Goal: Find specific page/section: Find specific page/section

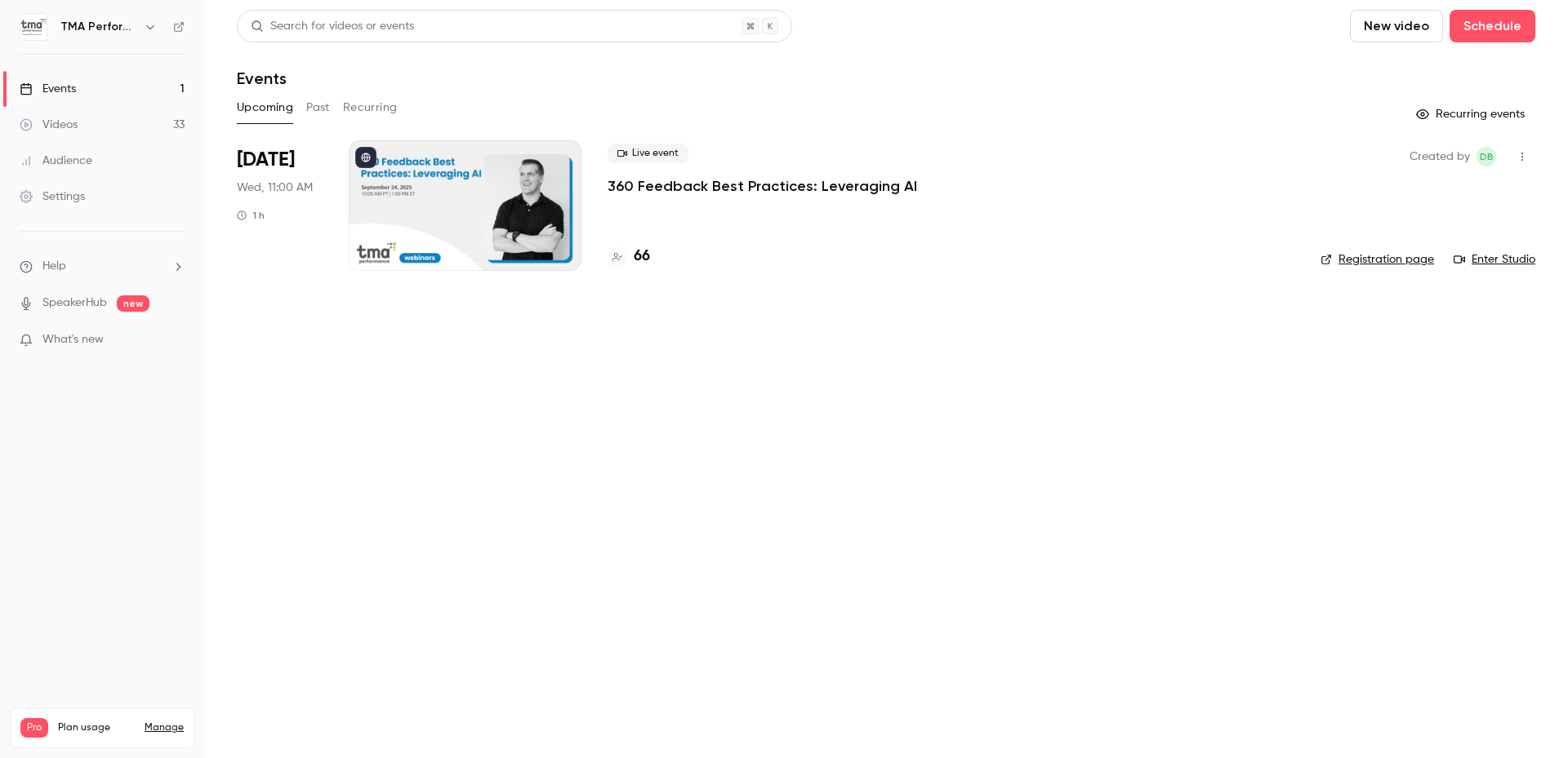
click at [319, 110] on button "Past" at bounding box center [318, 108] width 24 height 27
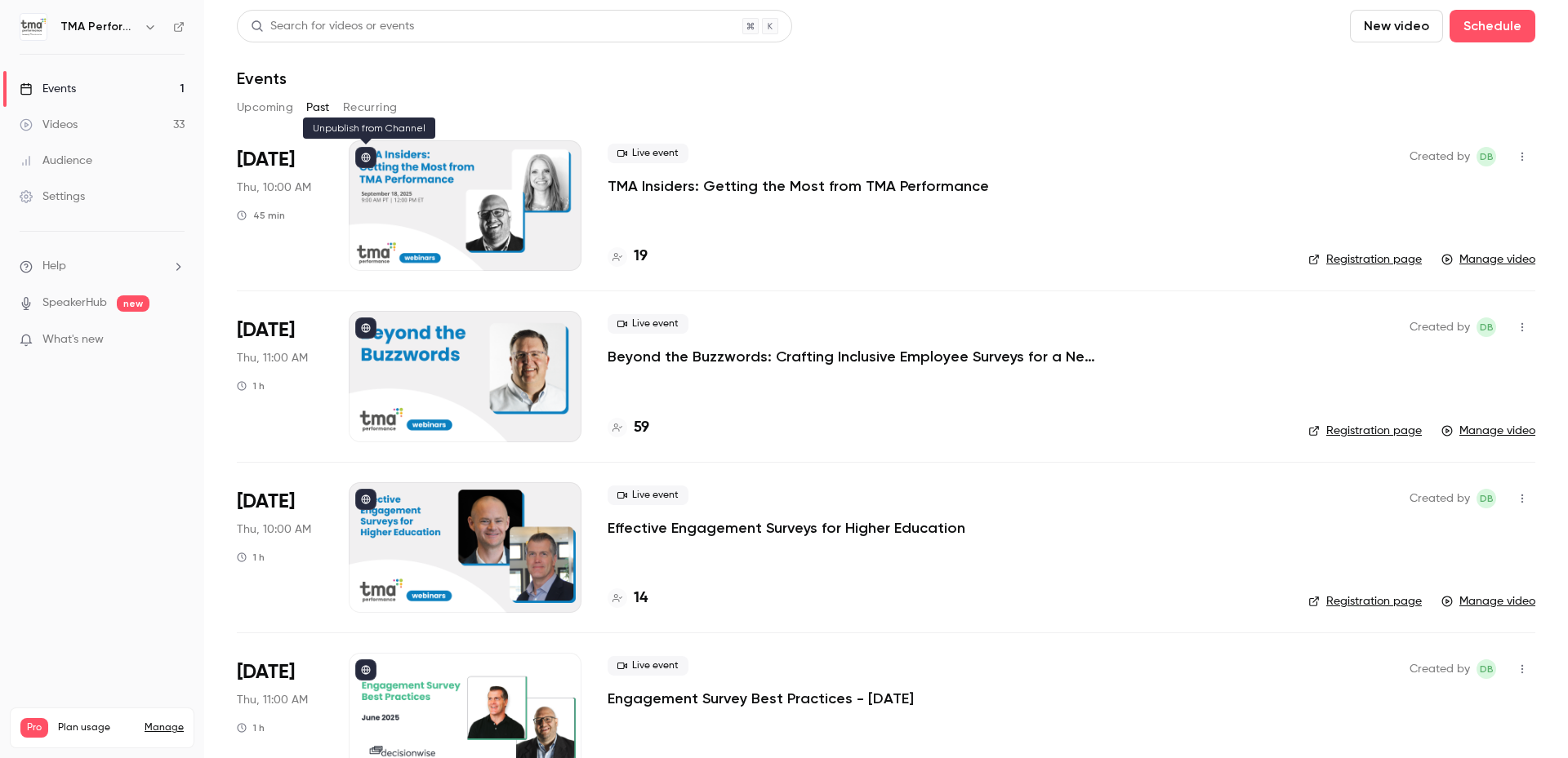
click at [365, 162] on icon at bounding box center [366, 157] width 9 height 9
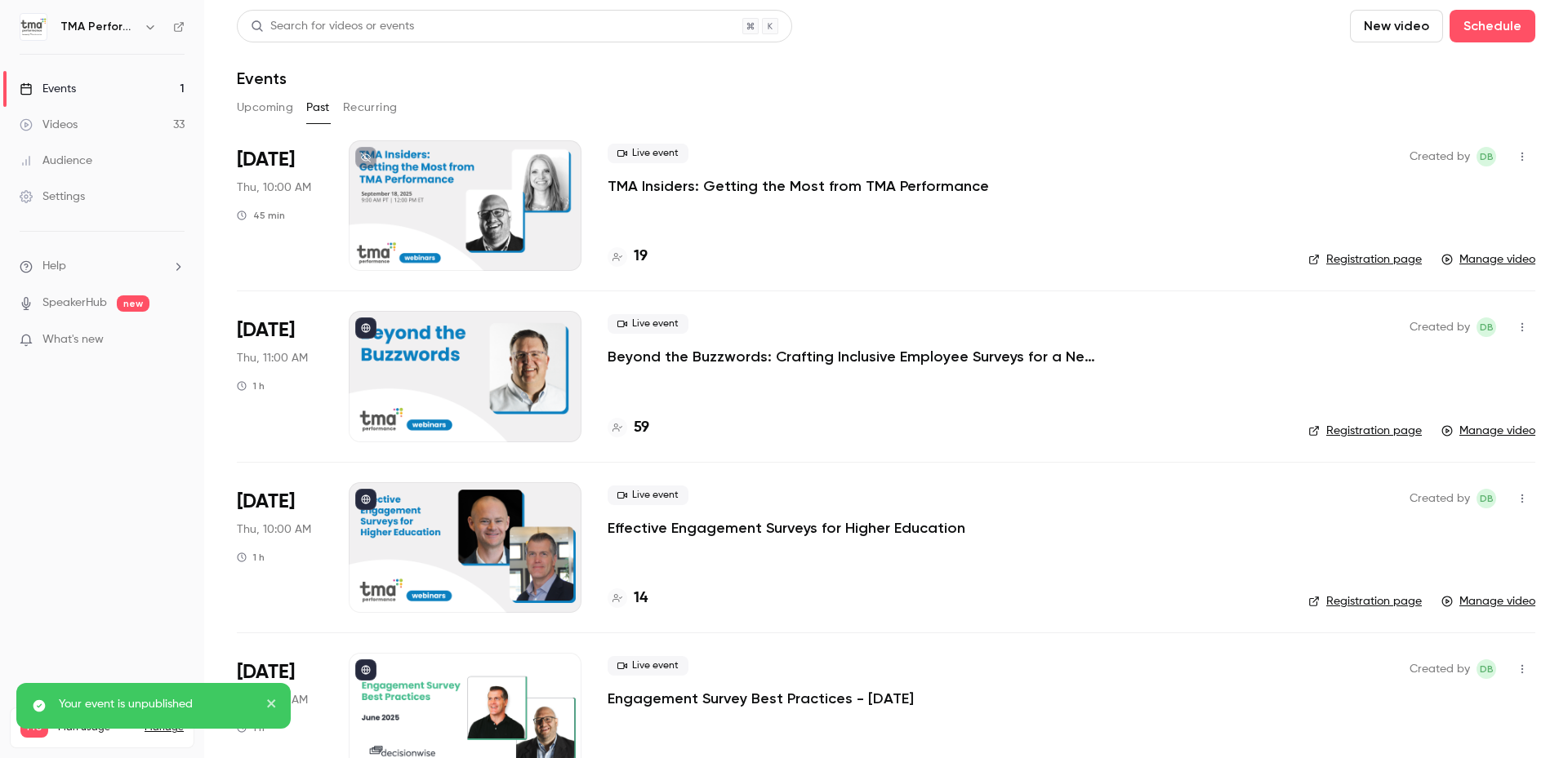
click at [997, 71] on div "Events" at bounding box center [886, 79] width 1299 height 20
click at [180, 31] on icon at bounding box center [179, 27] width 12 height 12
